Goal: Information Seeking & Learning: Learn about a topic

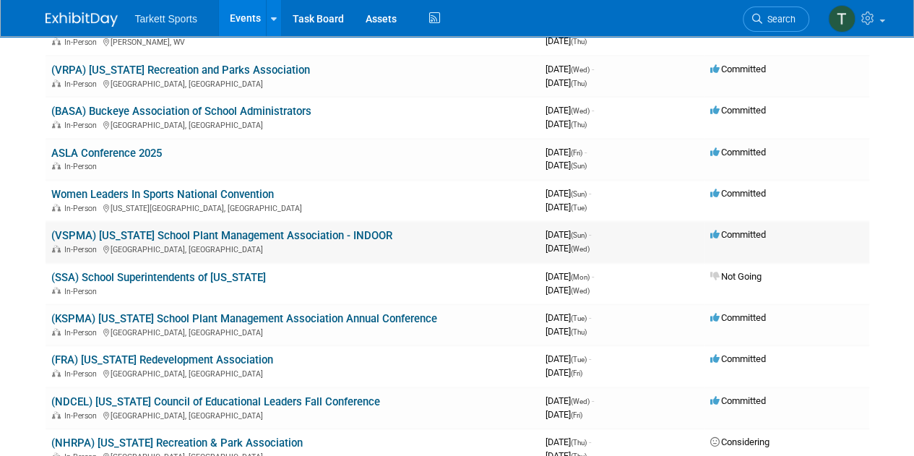
scroll to position [795, 0]
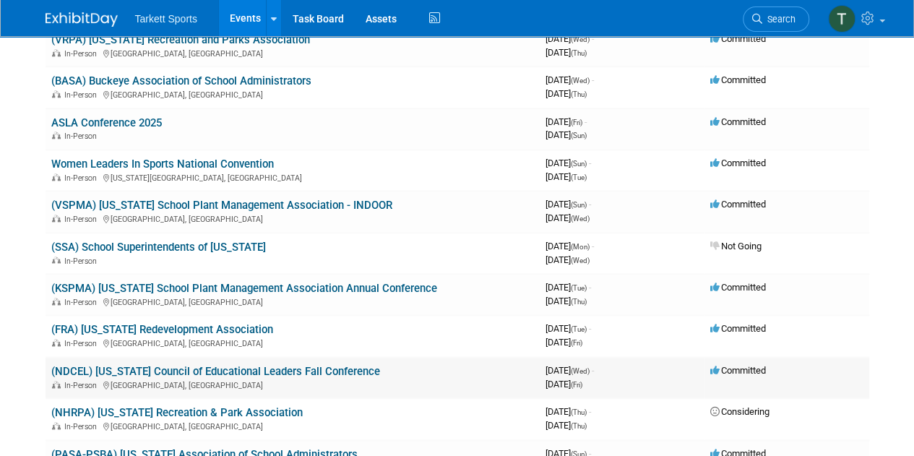
click at [219, 371] on link "(NDCEL) [US_STATE] Council of Educational Leaders Fall Conference" at bounding box center [215, 371] width 329 height 13
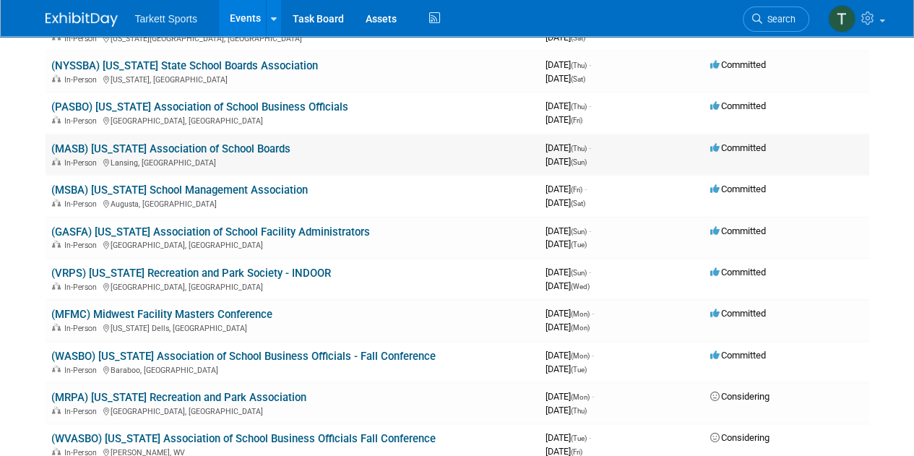
scroll to position [1373, 0]
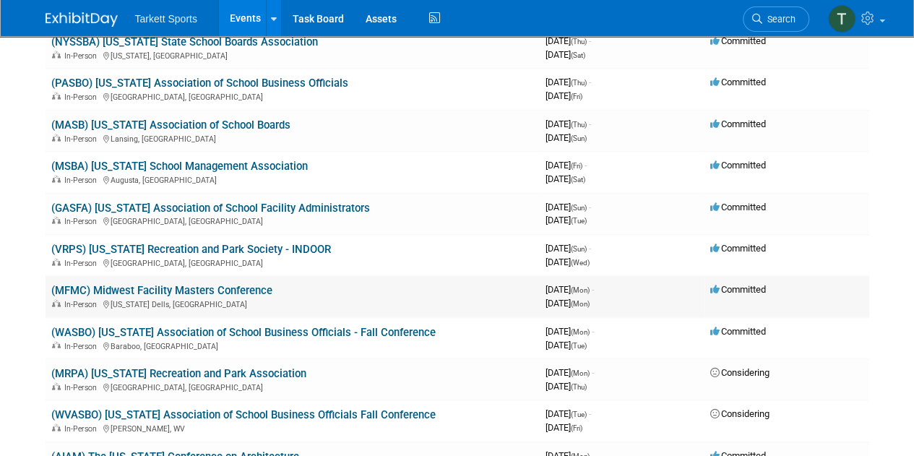
click at [223, 288] on link "(MFMC) Midwest Facility Masters Conference" at bounding box center [161, 290] width 221 height 13
click at [238, 371] on link "(MRPA) [US_STATE] Recreation and Park Association" at bounding box center [178, 373] width 255 height 13
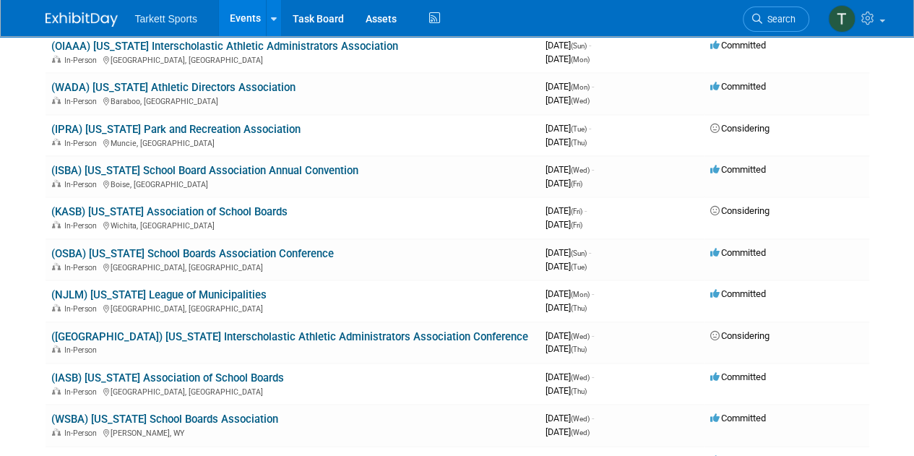
scroll to position [1950, 0]
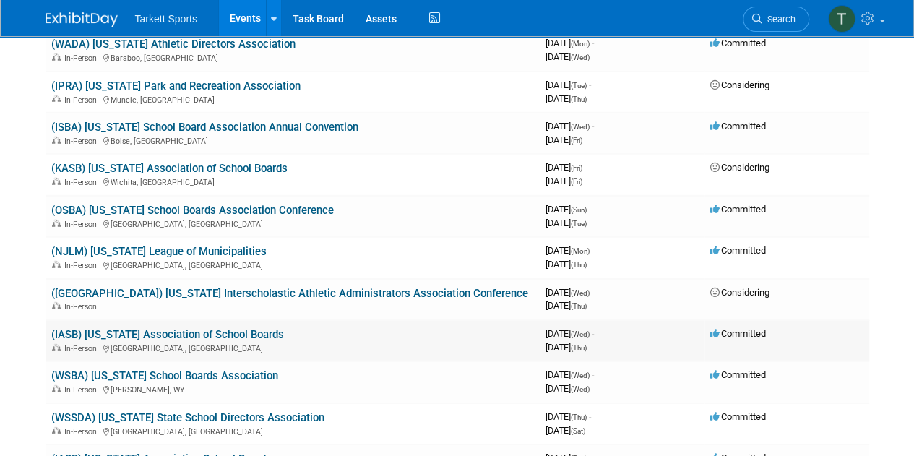
click at [219, 329] on link "(IASB) [US_STATE] Association of School Boards" at bounding box center [167, 334] width 233 height 13
click at [209, 334] on link "(IASB) [US_STATE] Association of School Boards" at bounding box center [167, 334] width 233 height 13
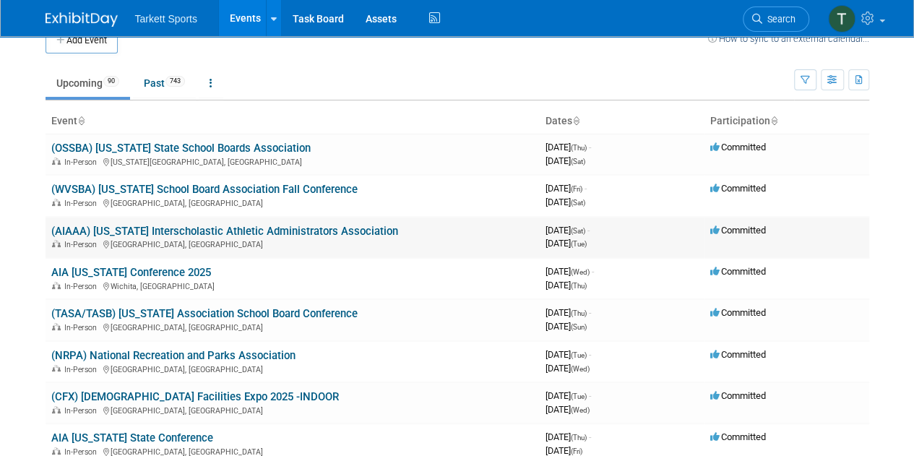
scroll to position [0, 0]
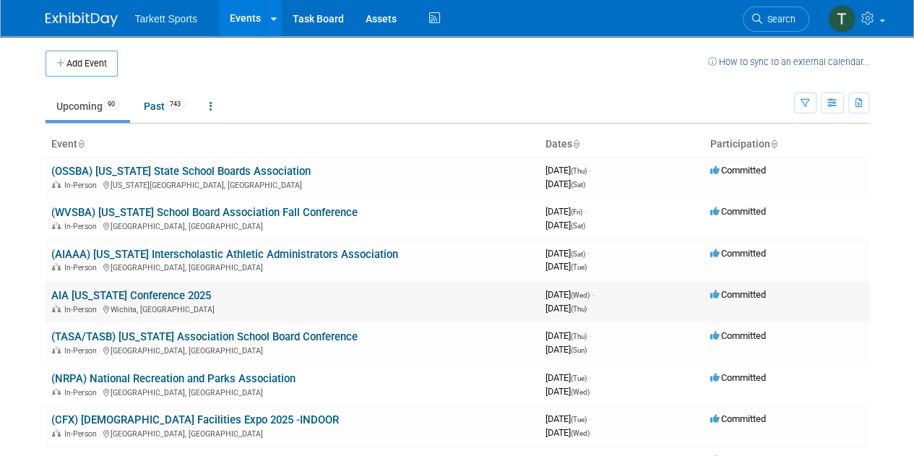
click at [163, 293] on link "AIA [US_STATE] Conference 2025" at bounding box center [131, 295] width 160 height 13
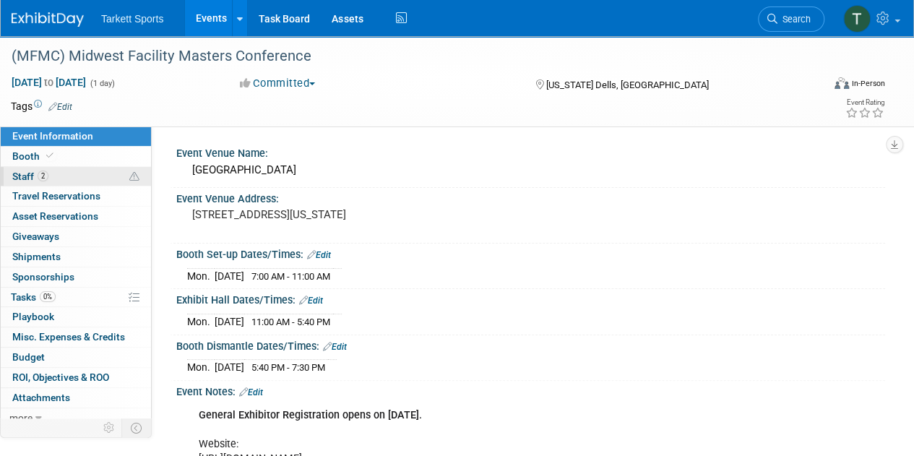
click at [20, 179] on span "Staff 2" at bounding box center [30, 176] width 36 height 12
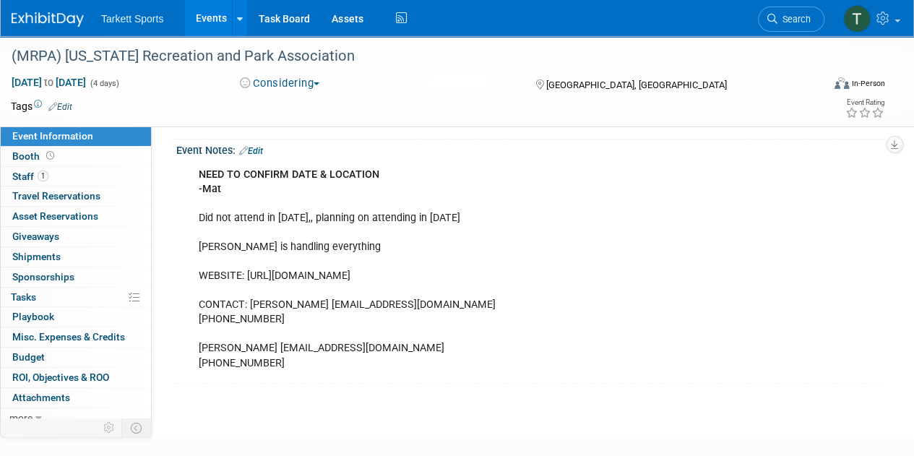
scroll to position [59, 0]
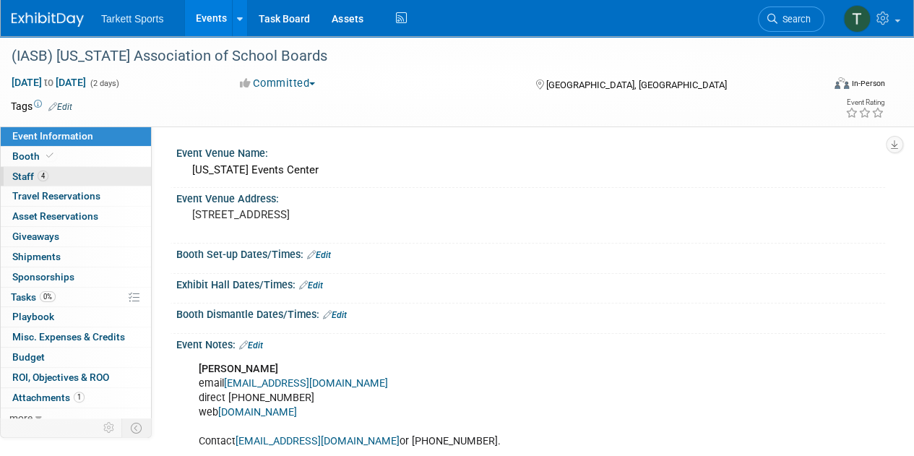
click at [29, 172] on span "Staff 4" at bounding box center [30, 176] width 36 height 12
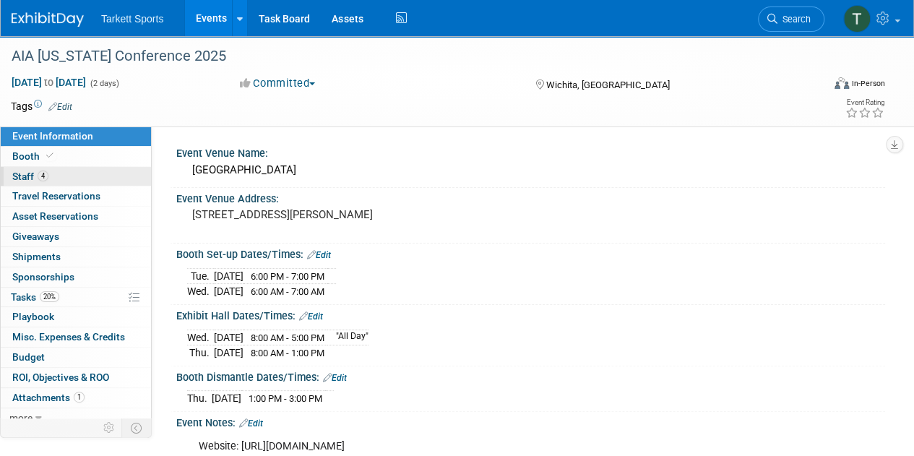
click at [16, 176] on span "Staff 4" at bounding box center [30, 176] width 36 height 12
